Goal: Task Accomplishment & Management: Use online tool/utility

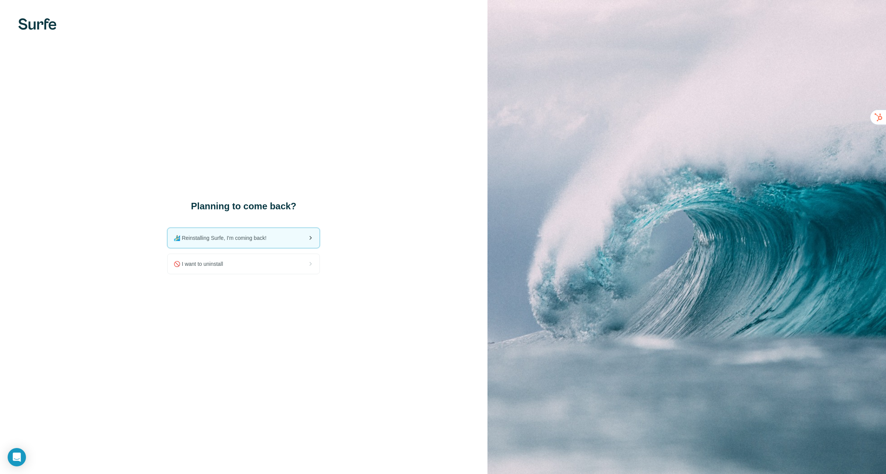
click at [279, 235] on div "🏄🏻‍♂️ Reinstalling Surfe, I'm coming back!" at bounding box center [244, 238] width 152 height 20
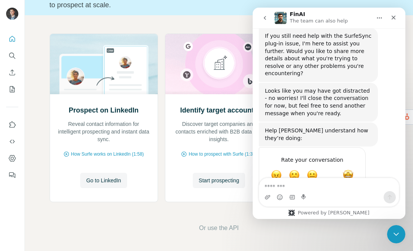
scroll to position [361, 0]
click at [395, 16] on icon "Close" at bounding box center [393, 18] width 6 height 6
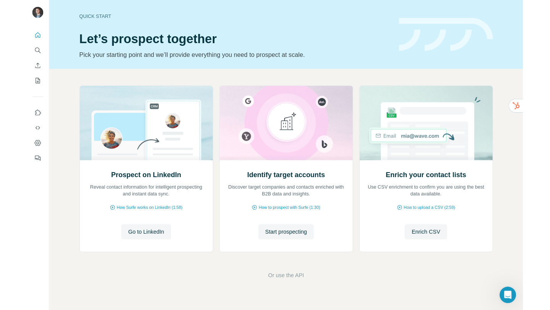
scroll to position [304, 0]
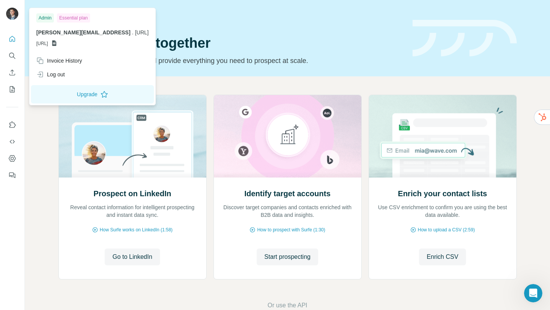
click at [48, 44] on span "[URL]" at bounding box center [42, 43] width 12 height 7
click at [135, 33] on span "[URL]" at bounding box center [142, 32] width 14 height 6
click at [76, 91] on button "Upgrade" at bounding box center [92, 94] width 123 height 18
